Goal: Task Accomplishment & Management: Manage account settings

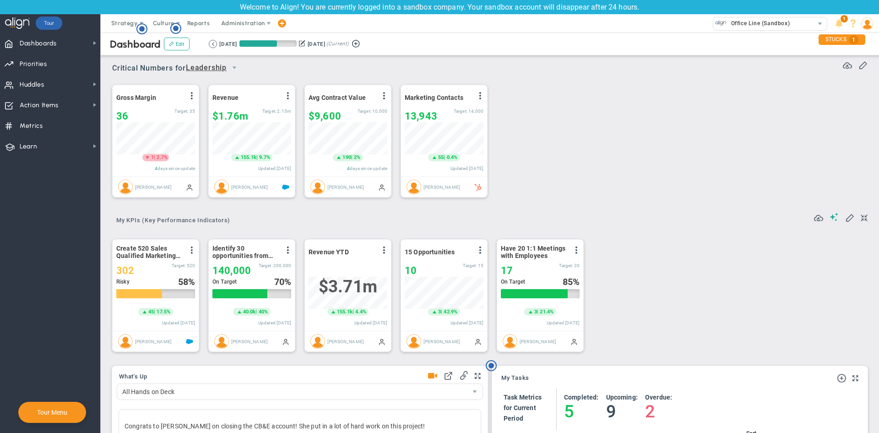
click at [305, 41] on button at bounding box center [302, 43] width 6 height 10
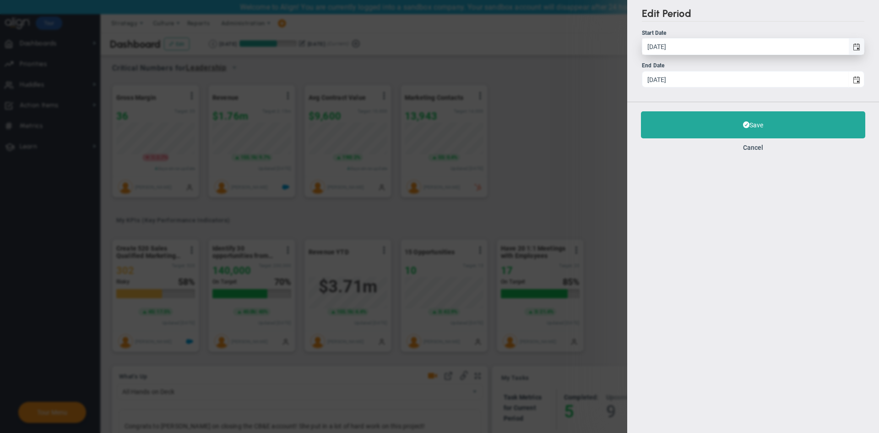
click at [857, 49] on span "select" at bounding box center [856, 46] width 7 height 7
click at [848, 49] on input "[DATE]" at bounding box center [745, 46] width 206 height 16
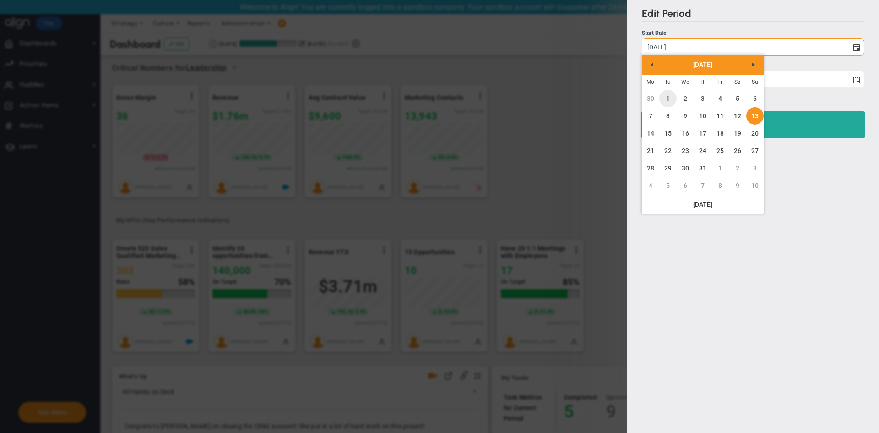
click at [668, 99] on link "1" at bounding box center [667, 98] width 17 height 17
type input "[DATE]"
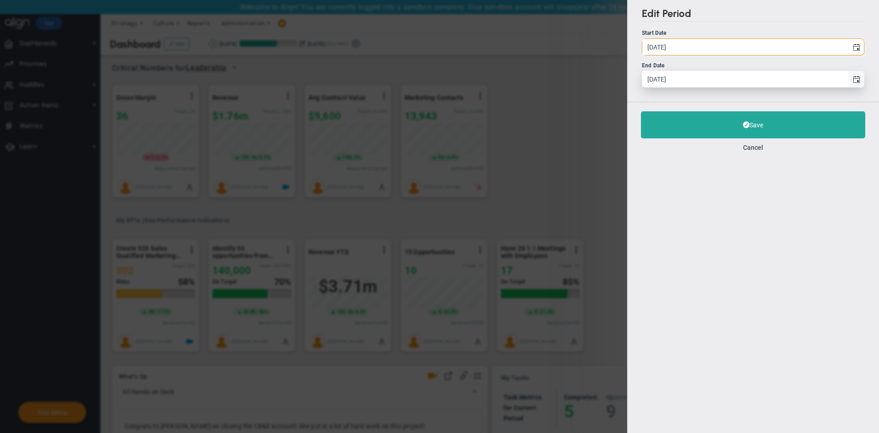
click at [849, 81] on span "select" at bounding box center [856, 79] width 16 height 16
click at [848, 81] on input "[DATE]" at bounding box center [745, 79] width 206 height 16
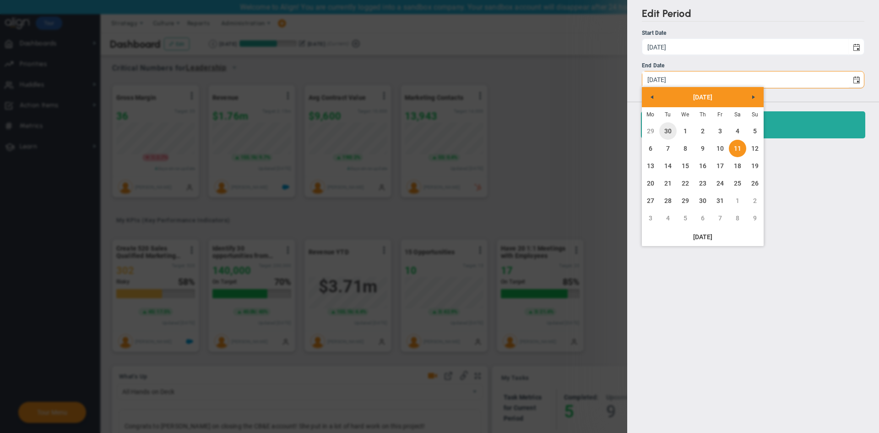
click at [676, 132] on link "30" at bounding box center [667, 130] width 17 height 17
type input "[DATE]"
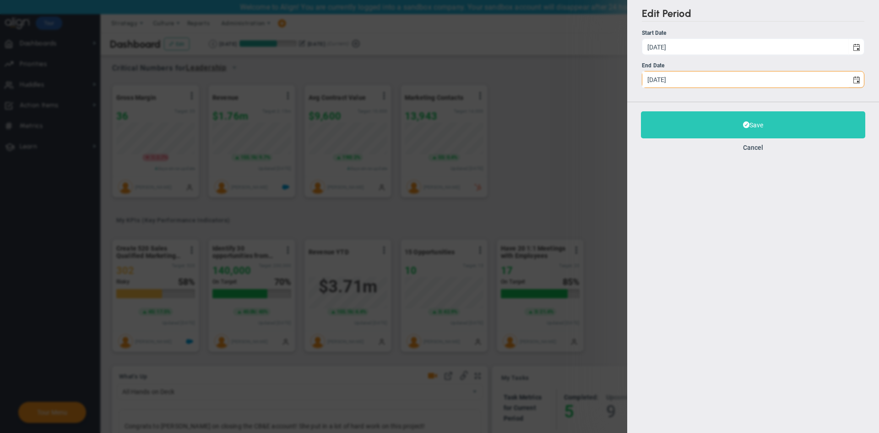
click at [752, 133] on button "Save" at bounding box center [753, 124] width 224 height 27
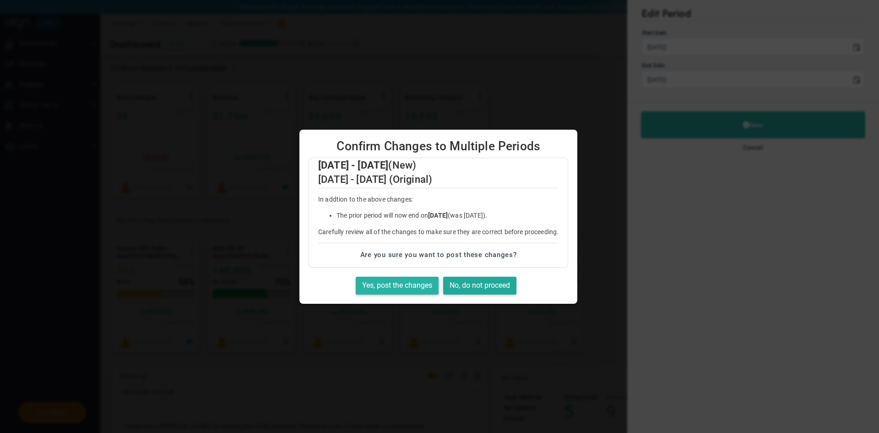
click at [394, 286] on button "Yes, post the changes" at bounding box center [397, 286] width 83 height 18
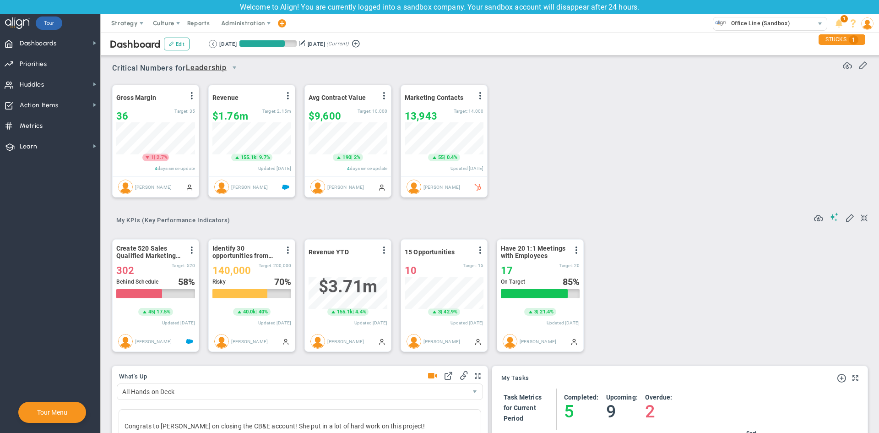
scroll to position [457818, 457771]
click at [57, 286] on nav "Dashboards Dashboards My Dashboard Company Dashboard Annual Initiatives" at bounding box center [50, 233] width 101 height 400
click at [830, 41] on div "STUCKS 1" at bounding box center [842, 39] width 47 height 11
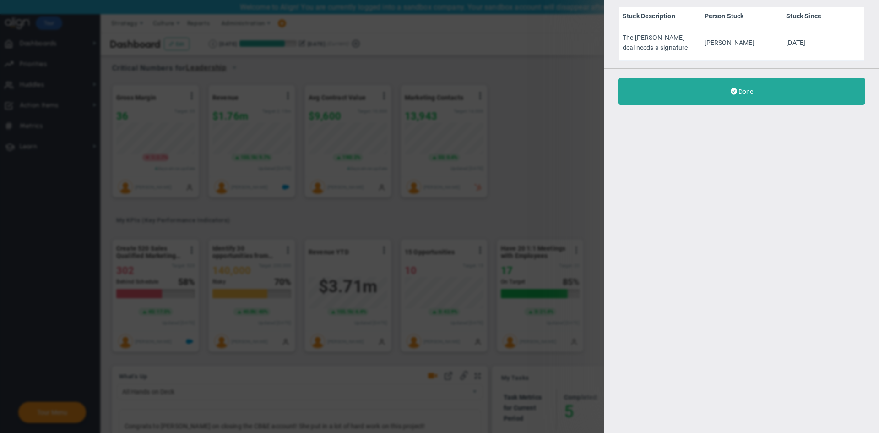
click at [517, 104] on div "Stuck Description Person Stuck Stuck Since The [PERSON_NAME] deal needs a signa…" at bounding box center [439, 216] width 879 height 433
